Goal: Transaction & Acquisition: Purchase product/service

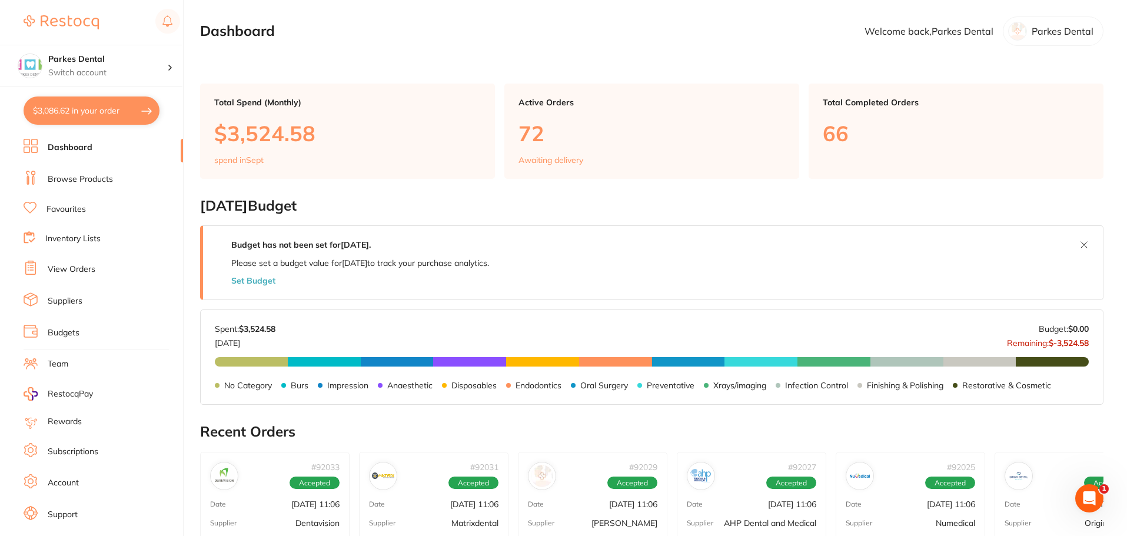
click at [58, 178] on link "Browse Products" at bounding box center [80, 180] width 65 height 12
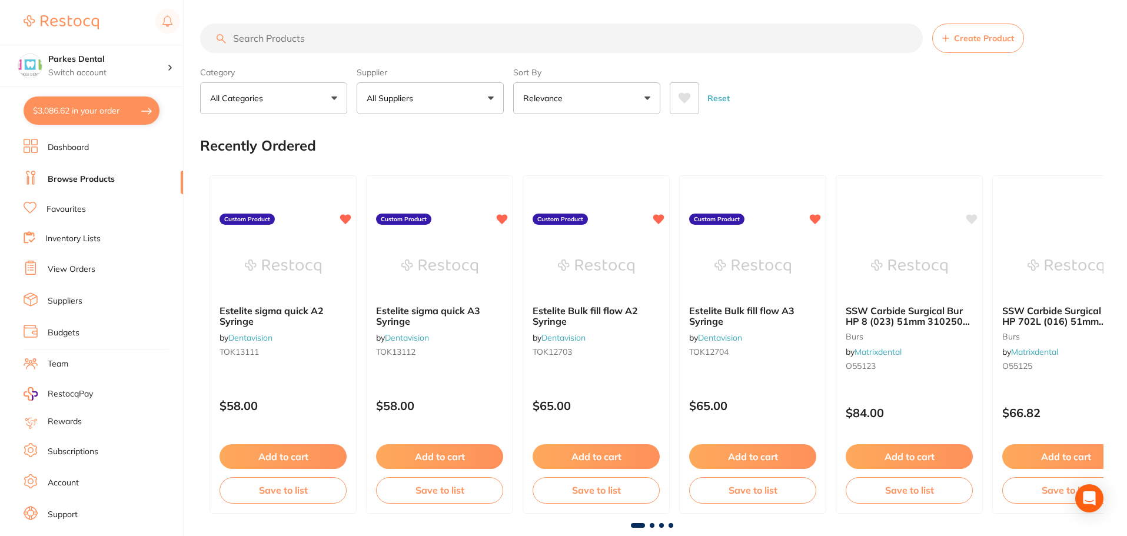
click at [266, 37] on input "search" at bounding box center [561, 38] width 722 height 29
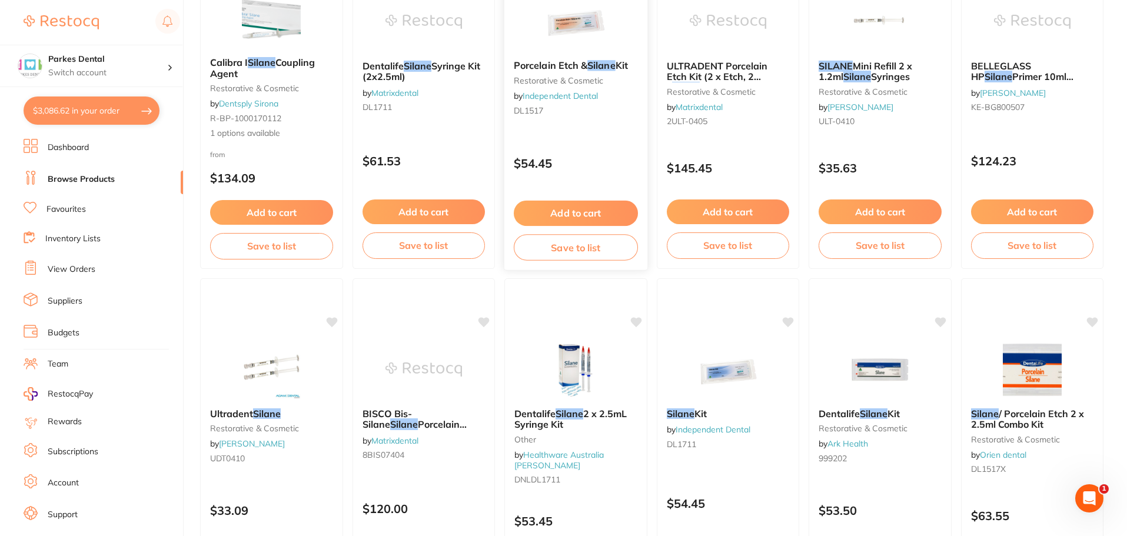
scroll to position [294, 0]
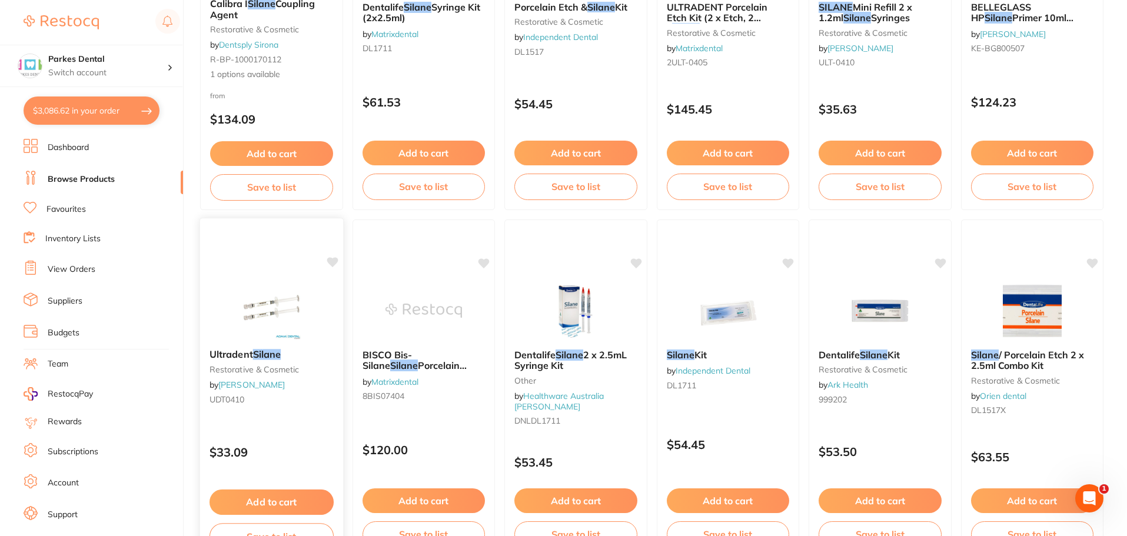
type input "silane"
click at [260, 497] on button "Add to cart" at bounding box center [271, 501] width 124 height 25
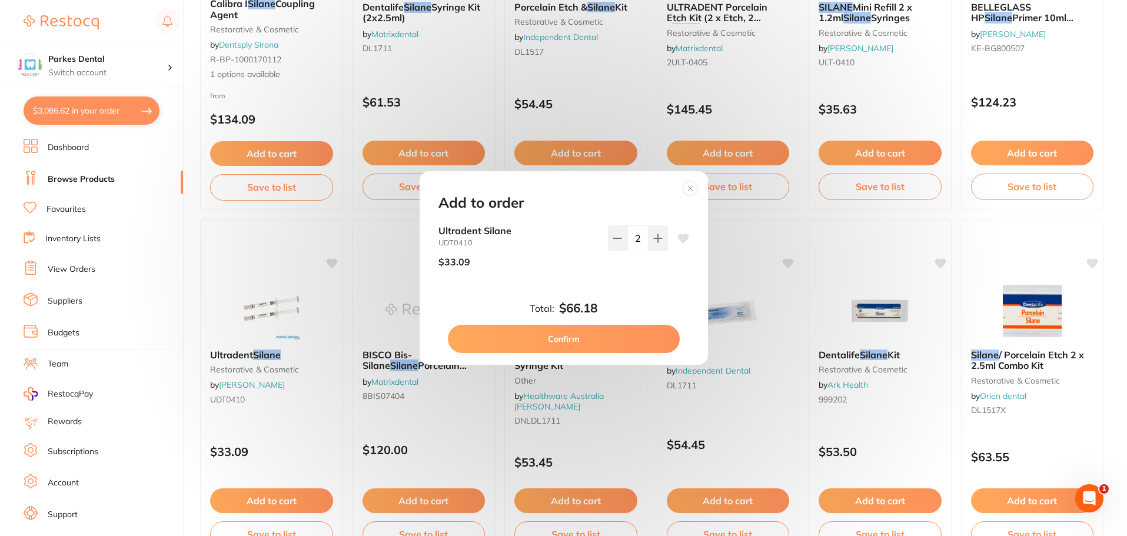
scroll to position [0, 0]
click at [518, 338] on button "Confirm" at bounding box center [564, 339] width 232 height 28
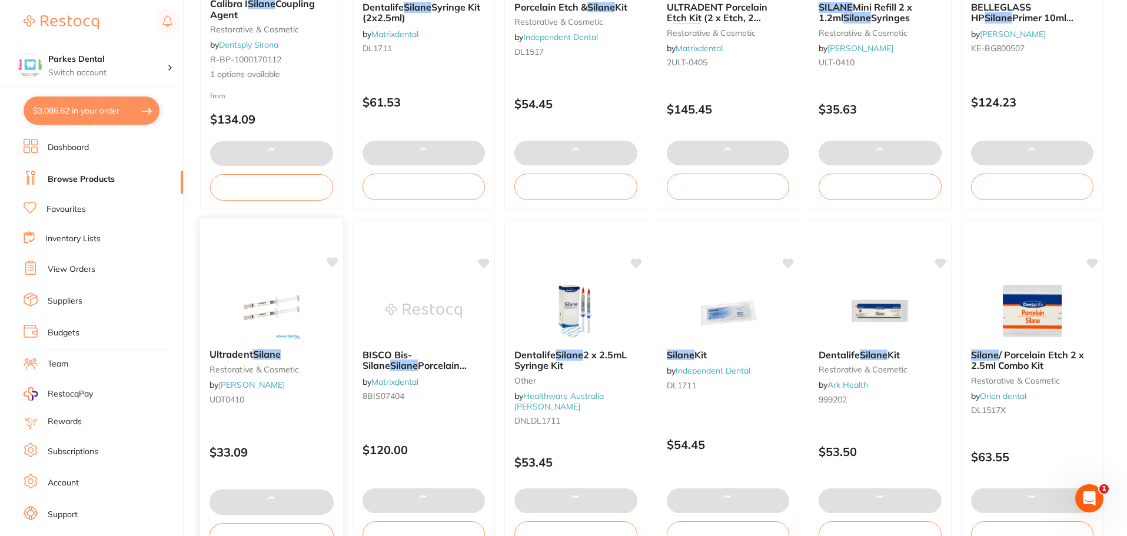
click at [263, 369] on small "restorative & cosmetic" at bounding box center [271, 369] width 124 height 9
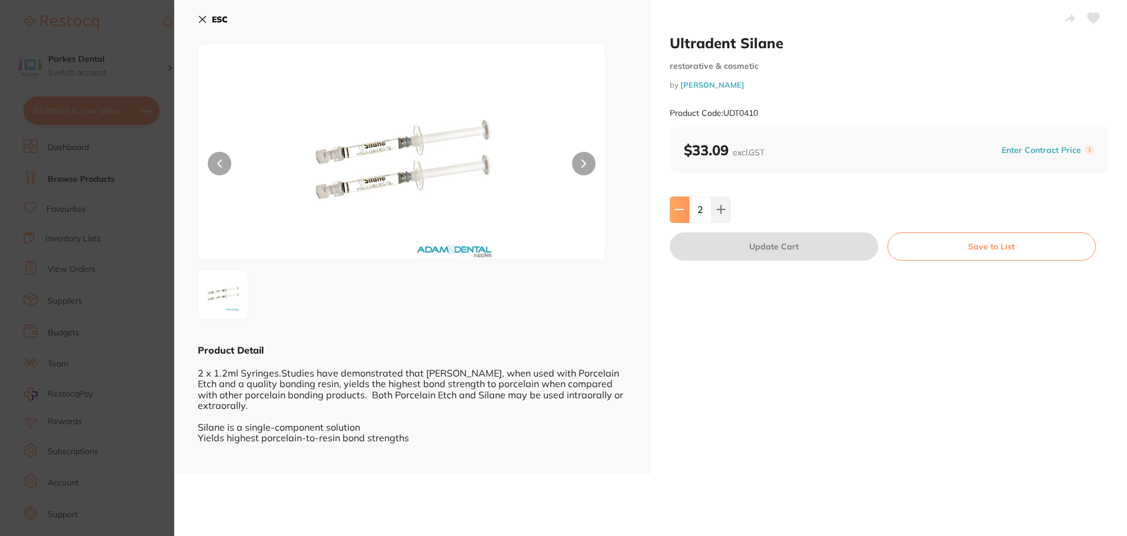
click at [672, 218] on button at bounding box center [679, 210] width 19 height 26
type input "1"
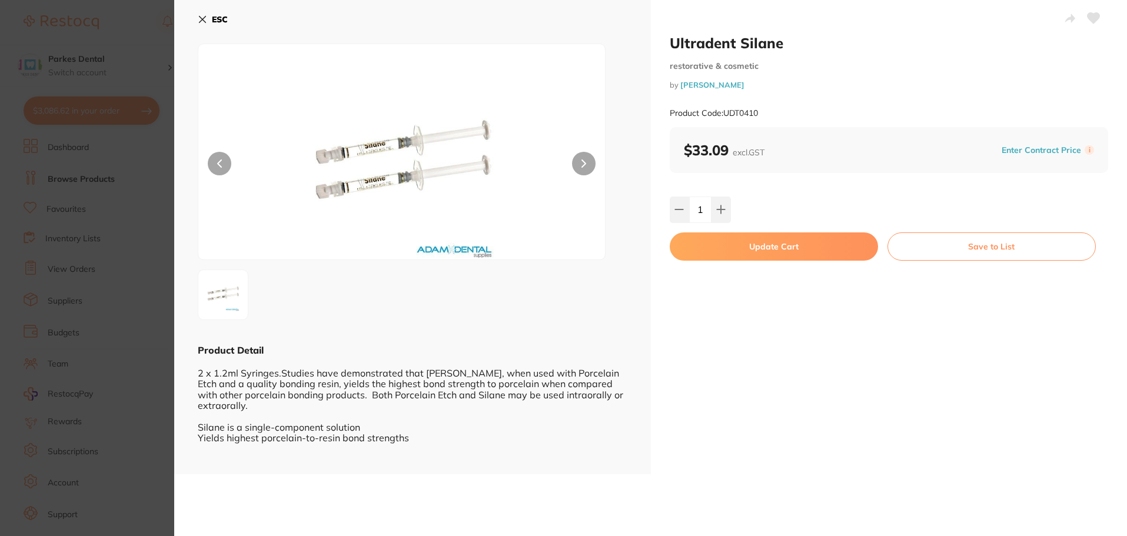
click at [727, 248] on button "Update Cart" at bounding box center [774, 246] width 208 height 28
type input "1"
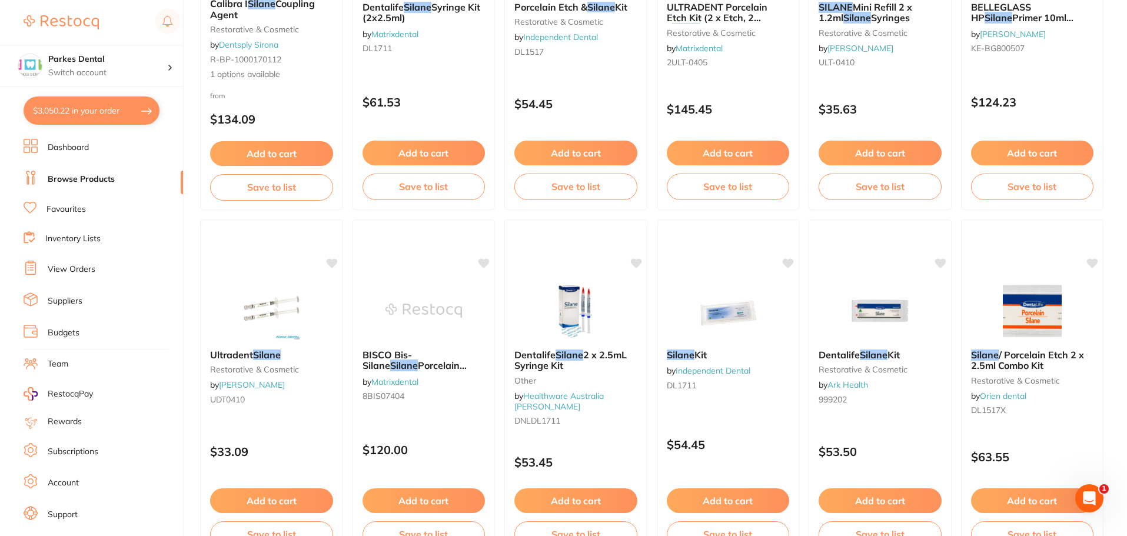
click at [70, 109] on button "$3,050.22 in your order" at bounding box center [92, 110] width 136 height 28
checkbox input "true"
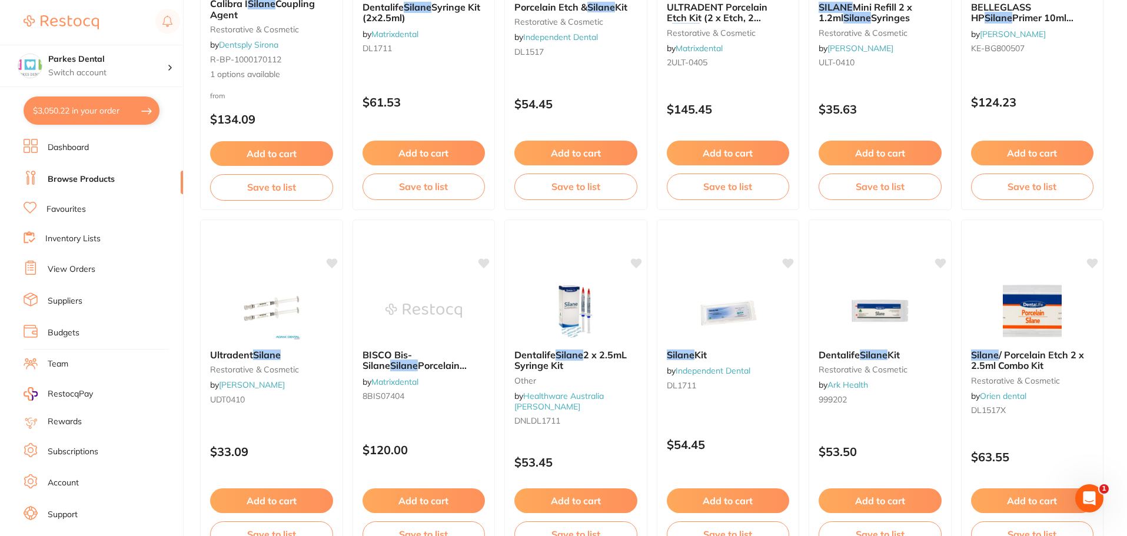
checkbox input "true"
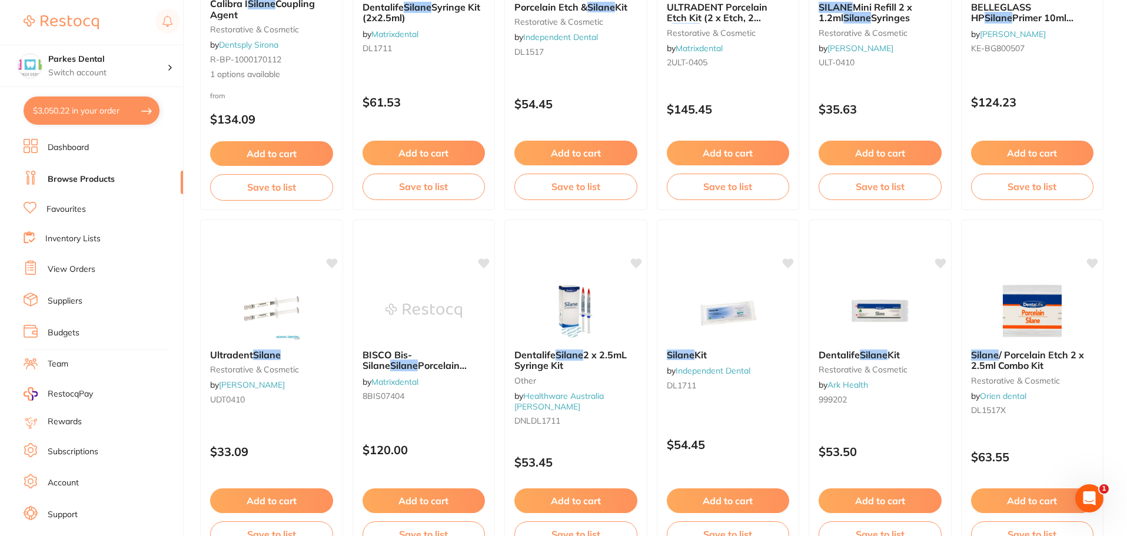
checkbox input "true"
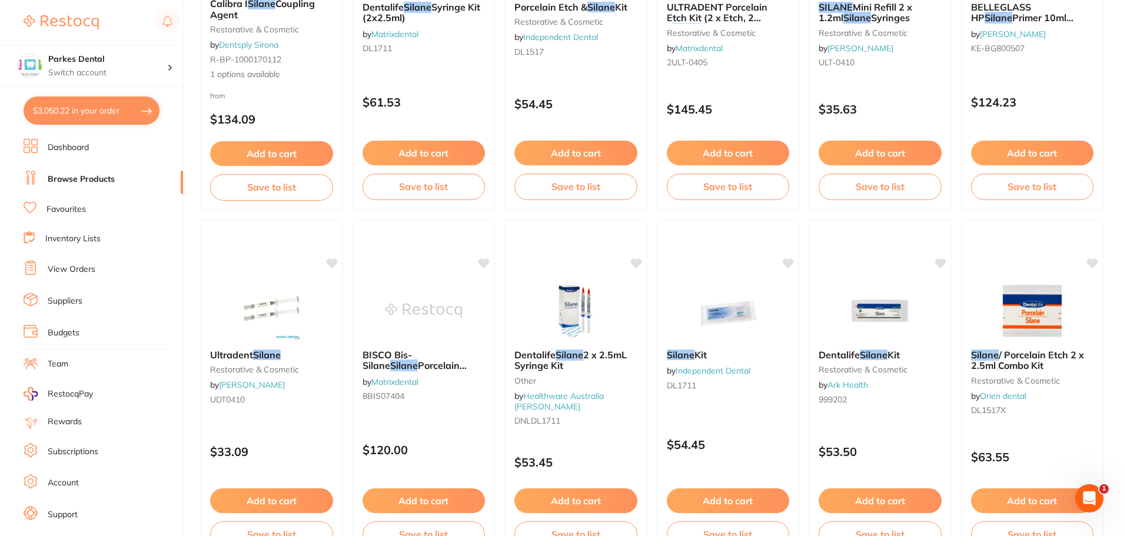
checkbox input "true"
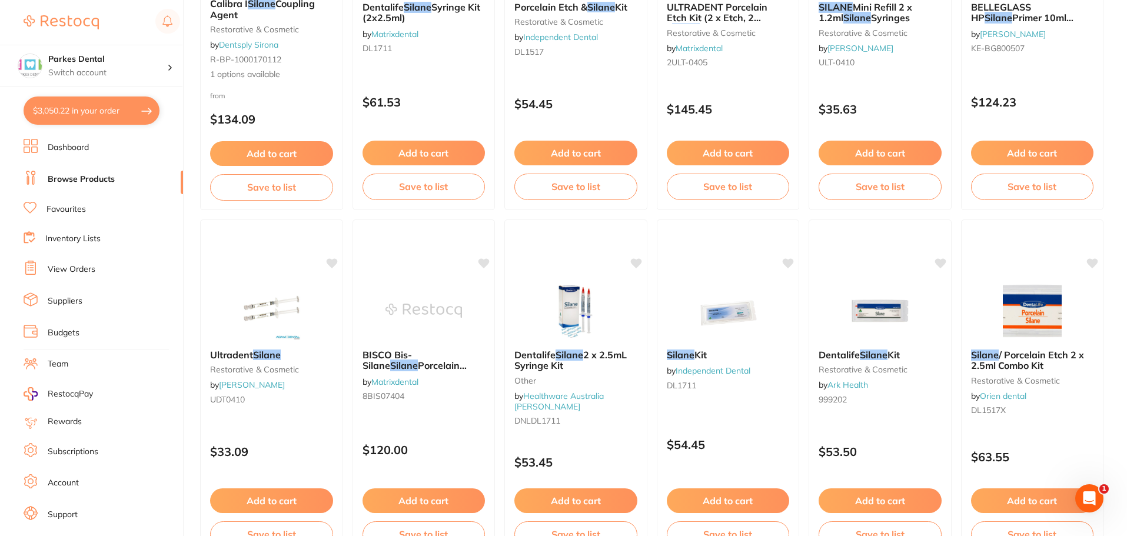
checkbox input "true"
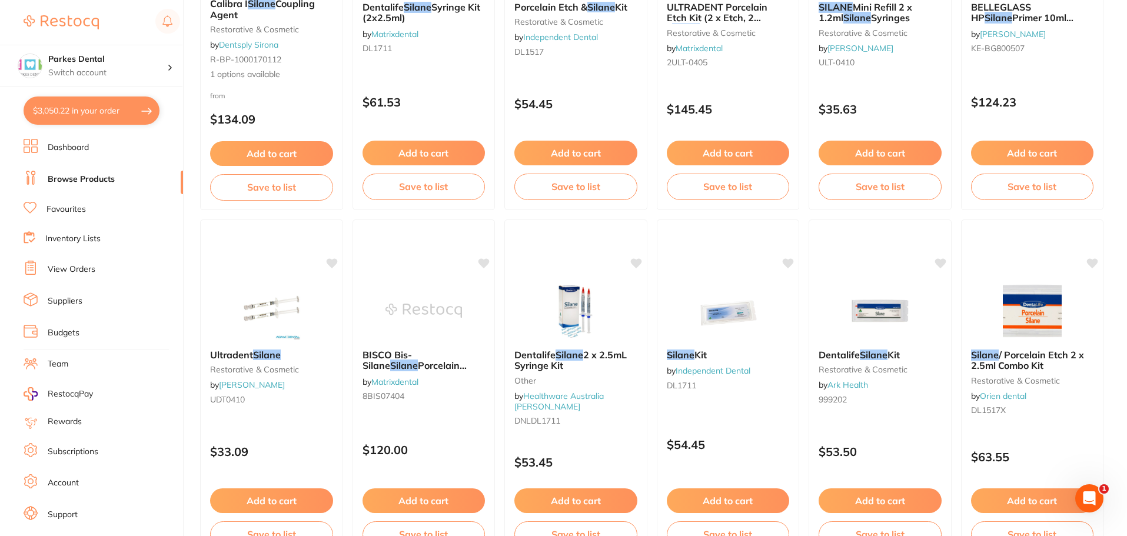
checkbox input "true"
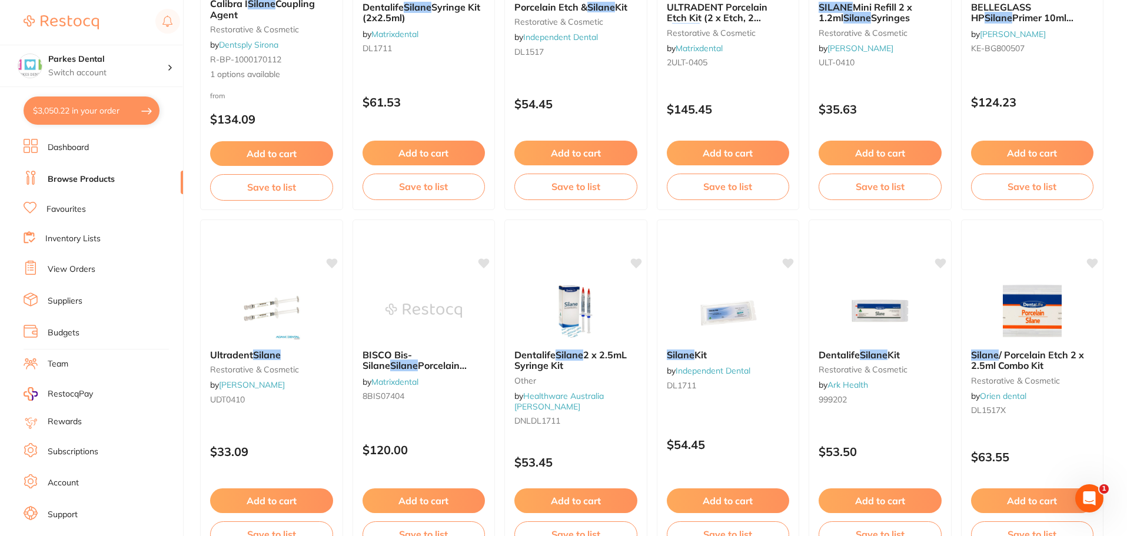
checkbox input "true"
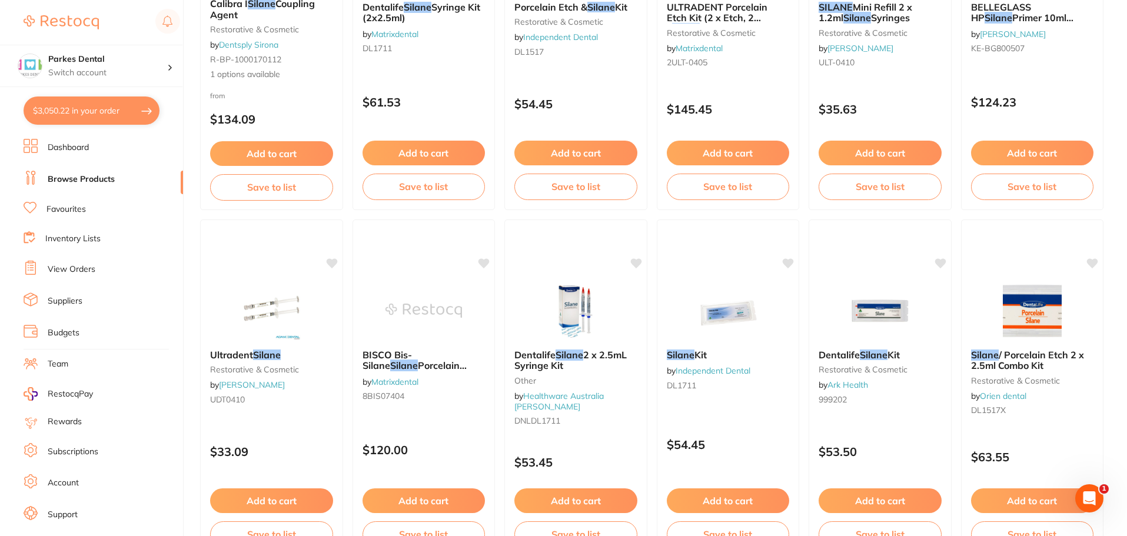
checkbox input "true"
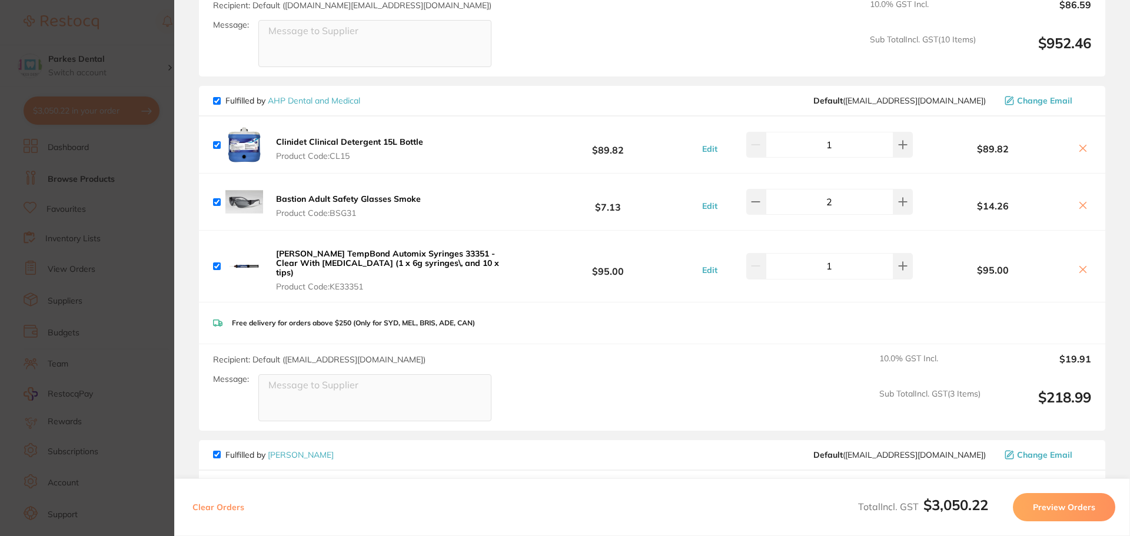
scroll to position [765, 0]
